Goal: Communication & Community: Answer question/provide support

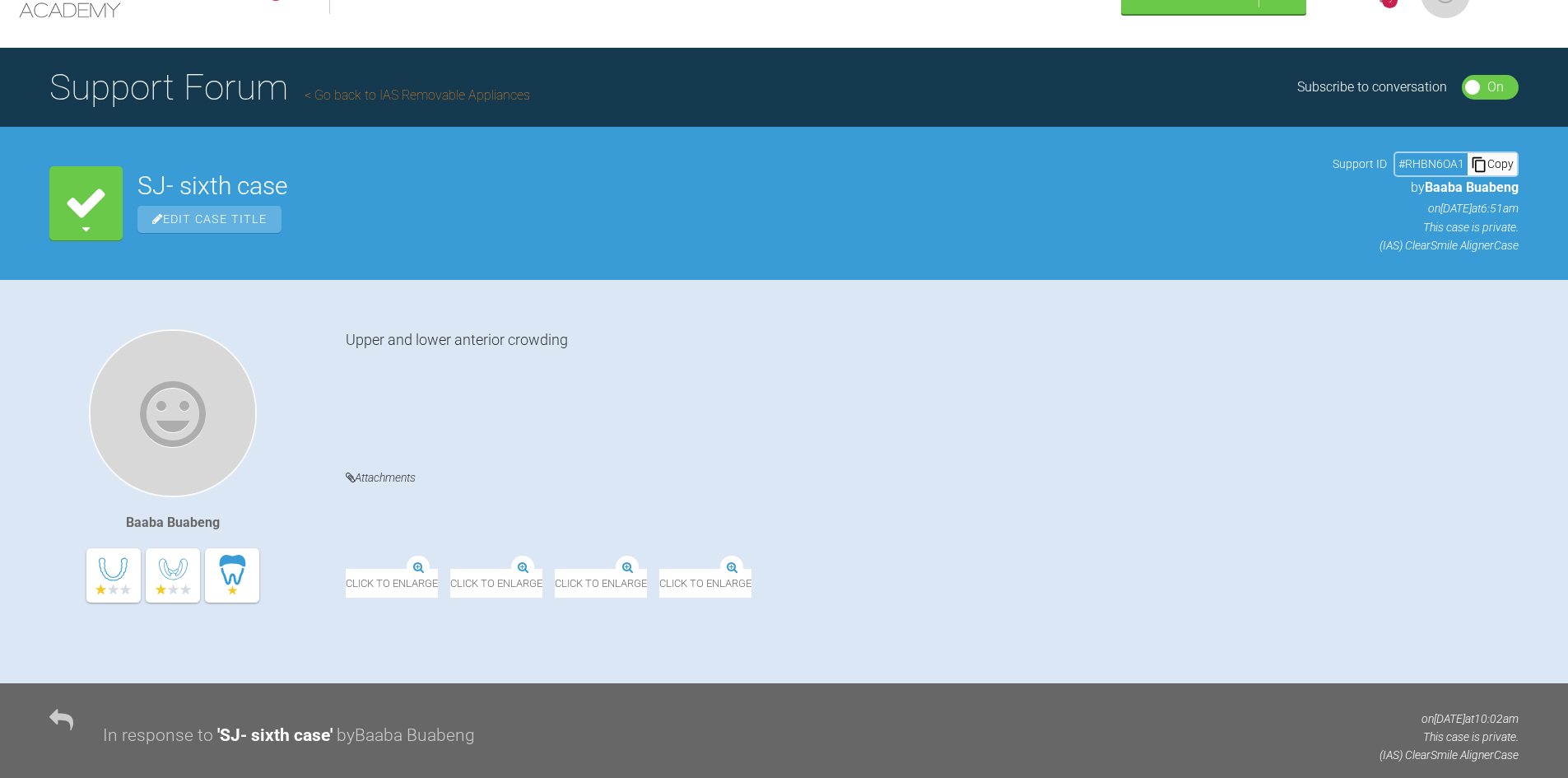
scroll to position [32, 0]
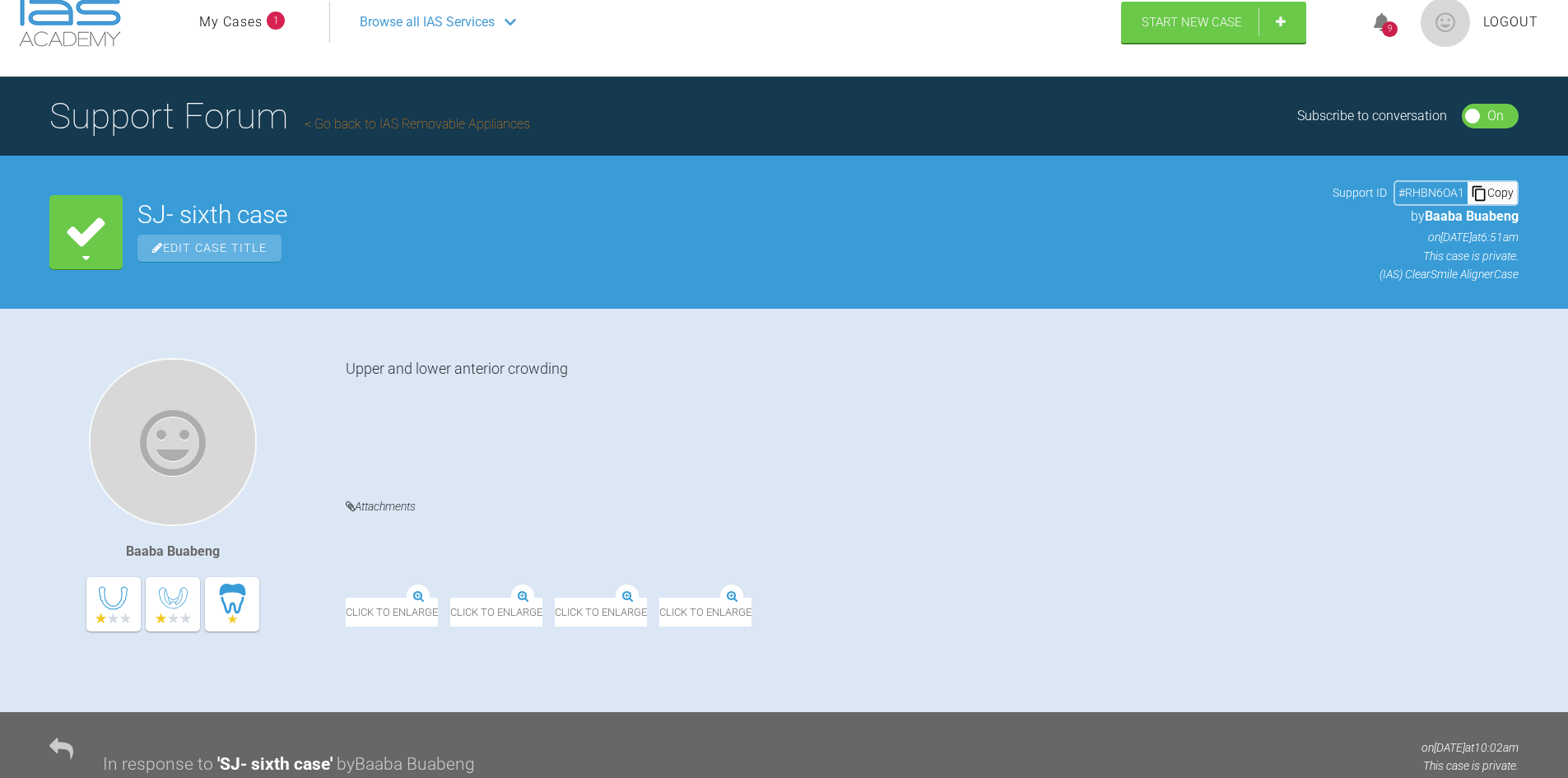
click at [1382, 19] on icon at bounding box center [1382, 23] width 17 height 19
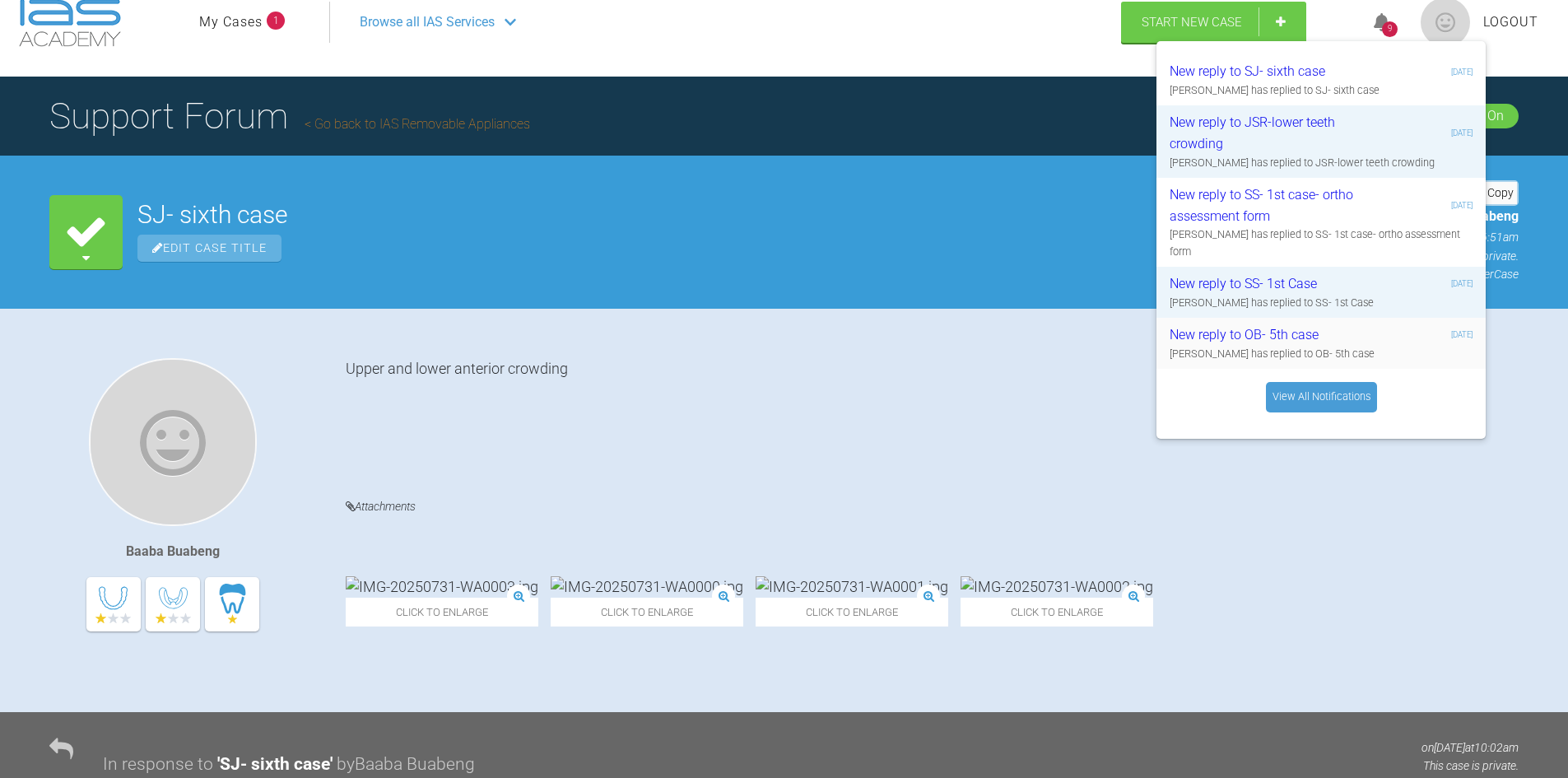
click at [1286, 328] on div "New reply to OB- 5th case" at bounding box center [1268, 335] width 197 height 21
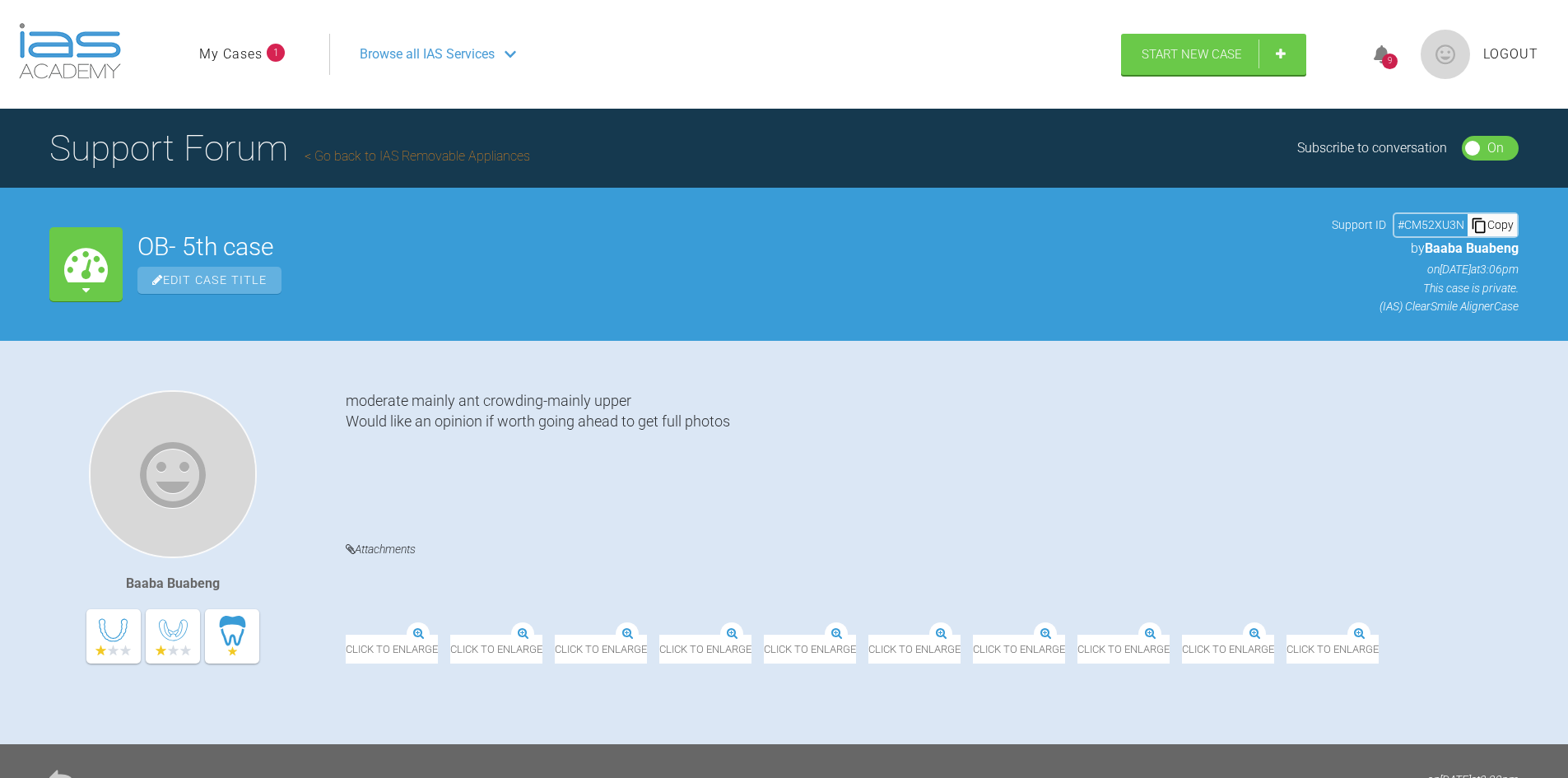
click at [1375, 51] on icon at bounding box center [1382, 55] width 17 height 19
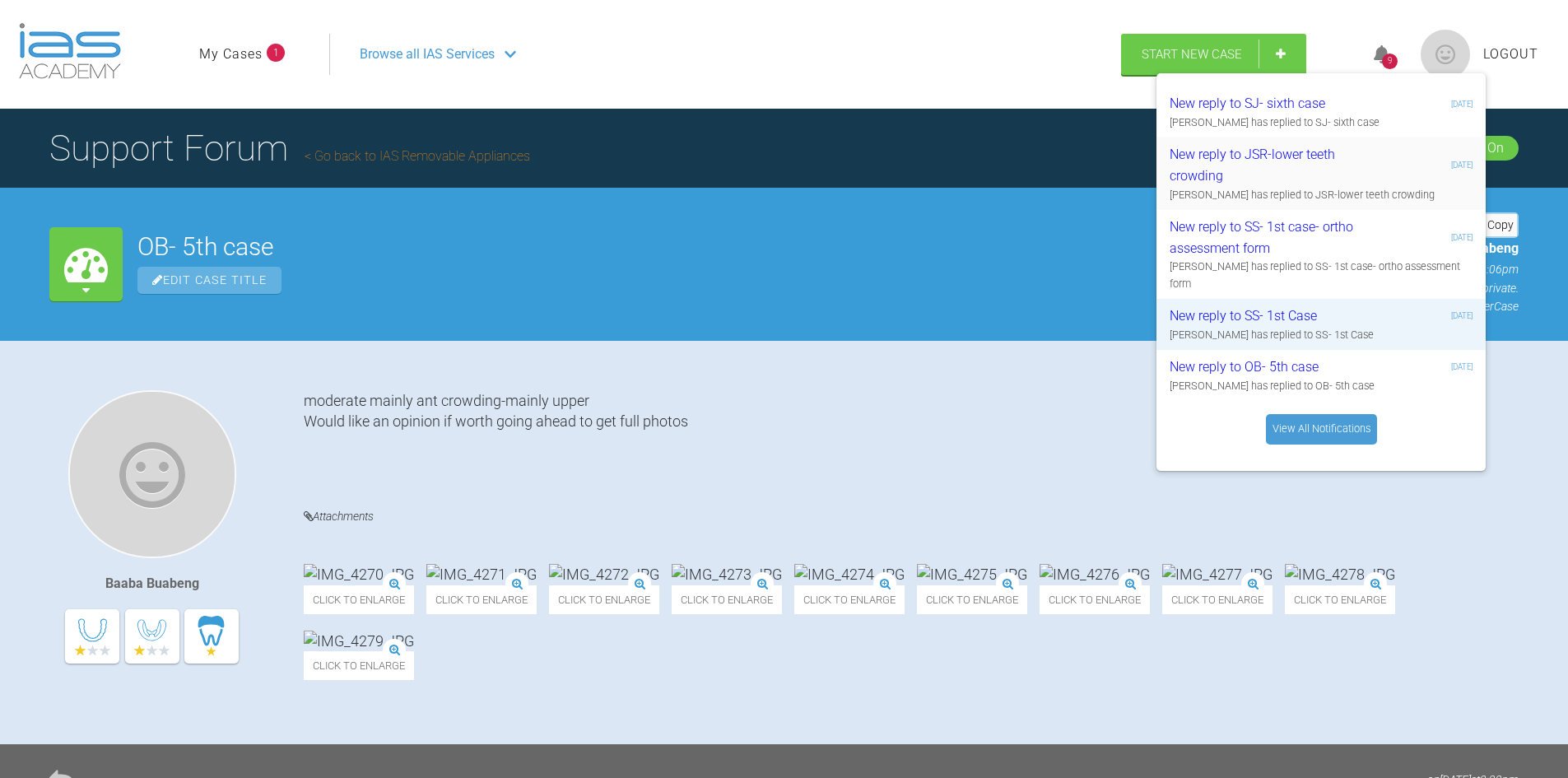
click at [1195, 169] on div "New reply to JSR-lower teeth crowding" at bounding box center [1268, 165] width 197 height 42
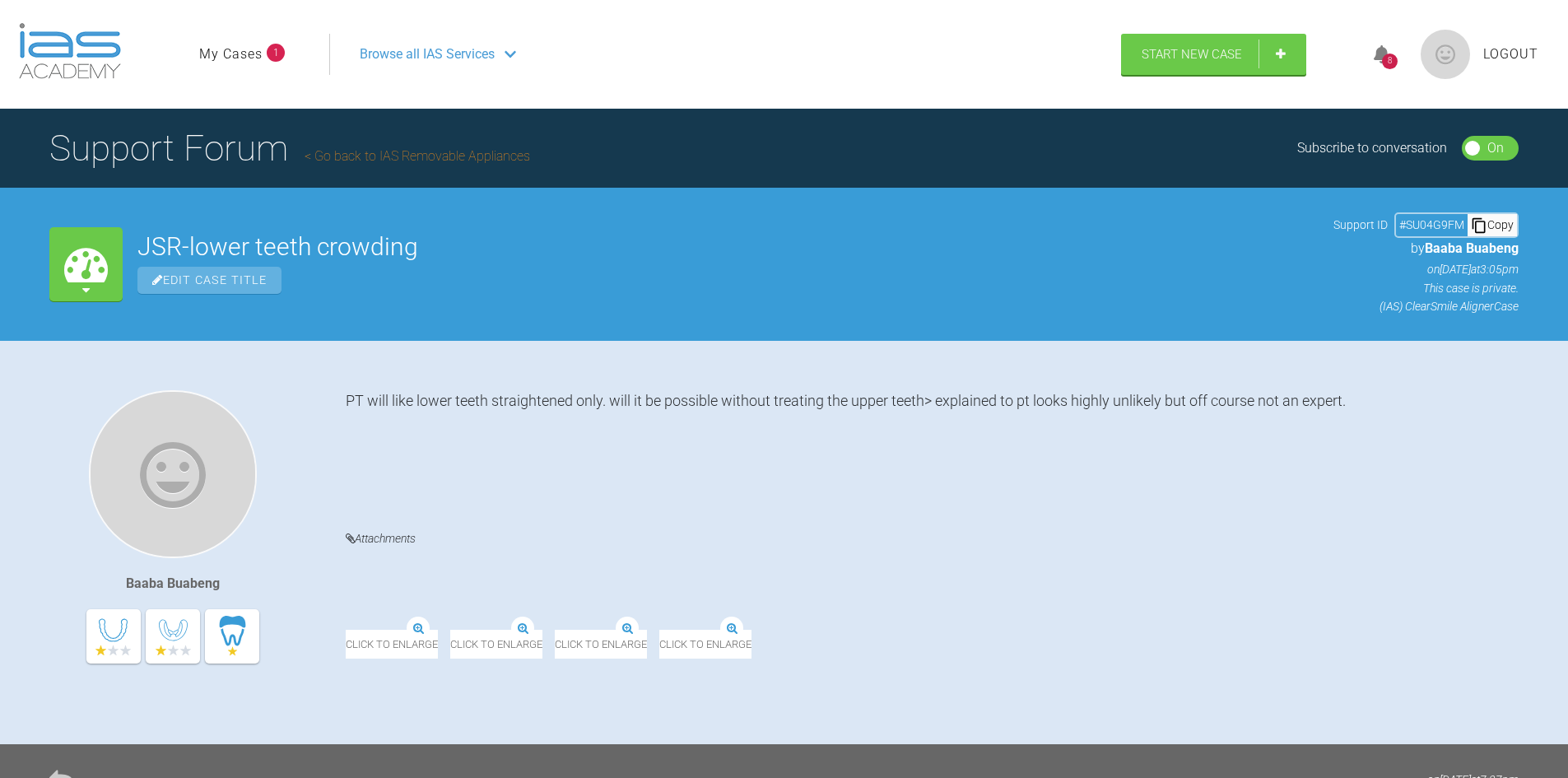
click at [1379, 56] on icon at bounding box center [1382, 55] width 17 height 19
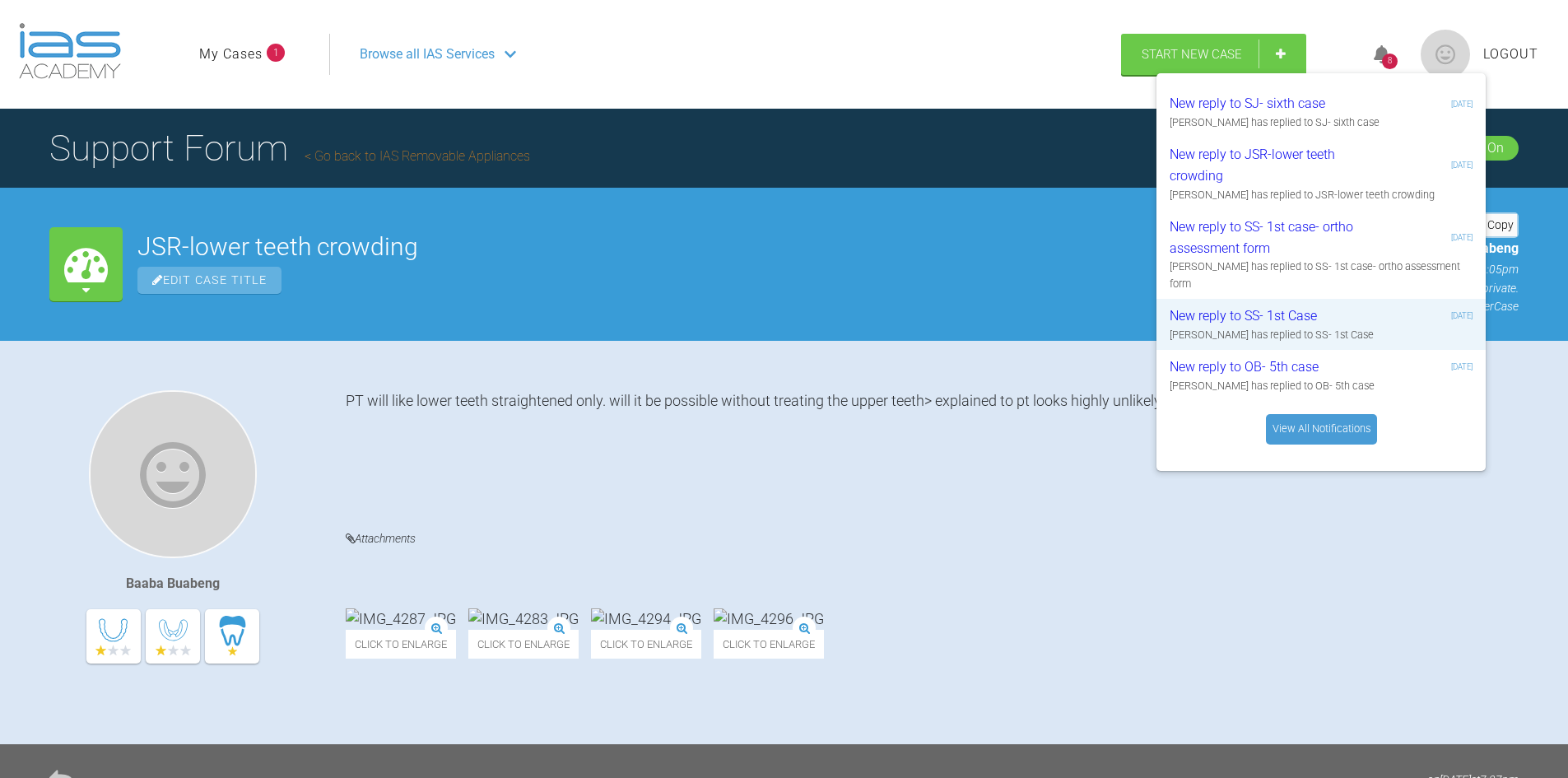
click at [1282, 414] on link "View All Notifications" at bounding box center [1321, 428] width 111 height 29
click at [900, 228] on div "JSR-lower teeth crowding Edit Case Title Support ID # SU04G9FM Copy by Baaba Bu…" at bounding box center [827, 264] width 1381 height 103
click at [948, 21] on nav "My Cases 1 Logout Browse all IAS Services" at bounding box center [652, 55] width 937 height 71
click at [1518, 51] on span "Logout" at bounding box center [1511, 54] width 55 height 21
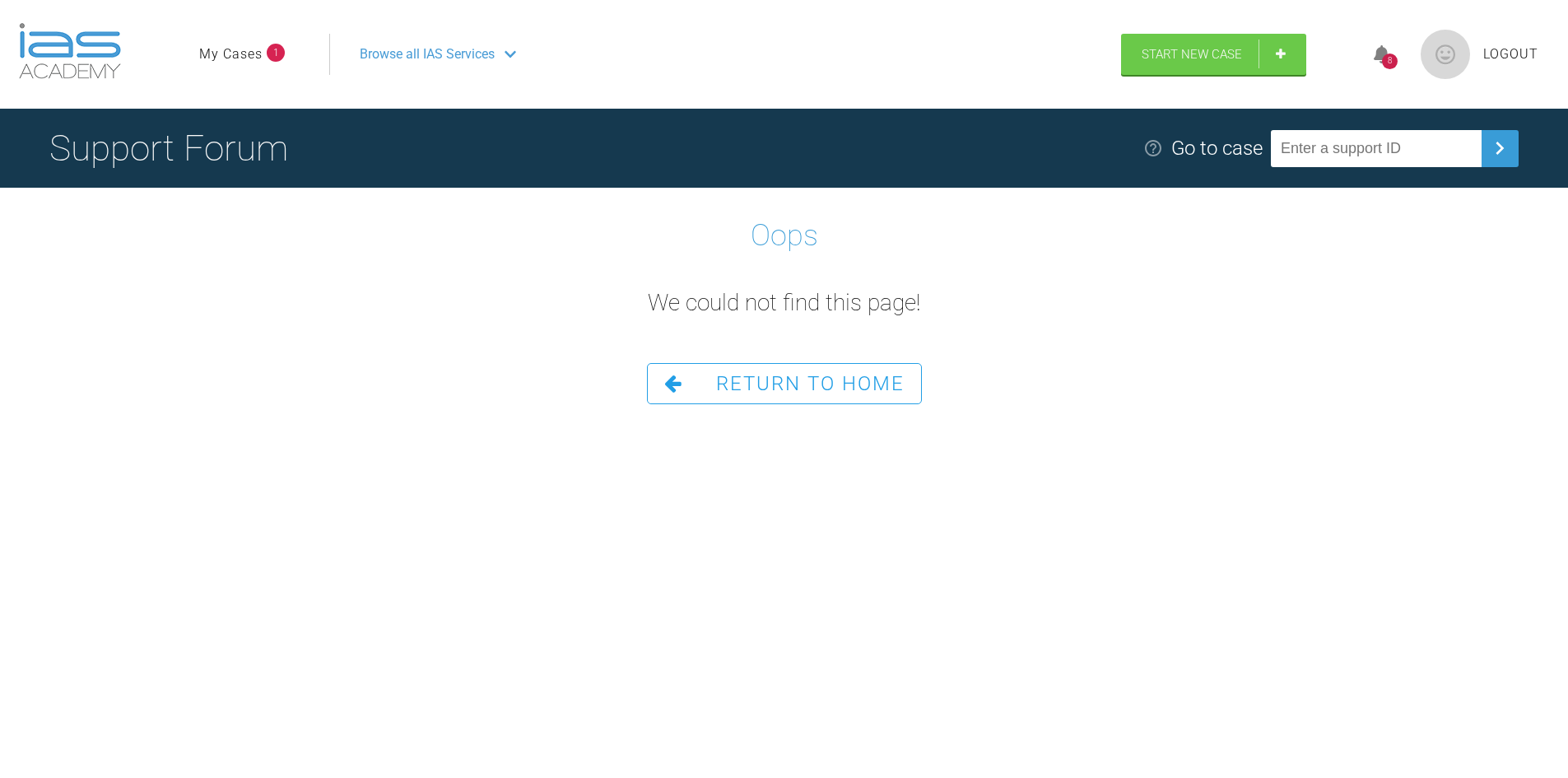
click at [1501, 58] on span "Logout" at bounding box center [1511, 54] width 55 height 21
